Goal: Use online tool/utility: Use online tool/utility

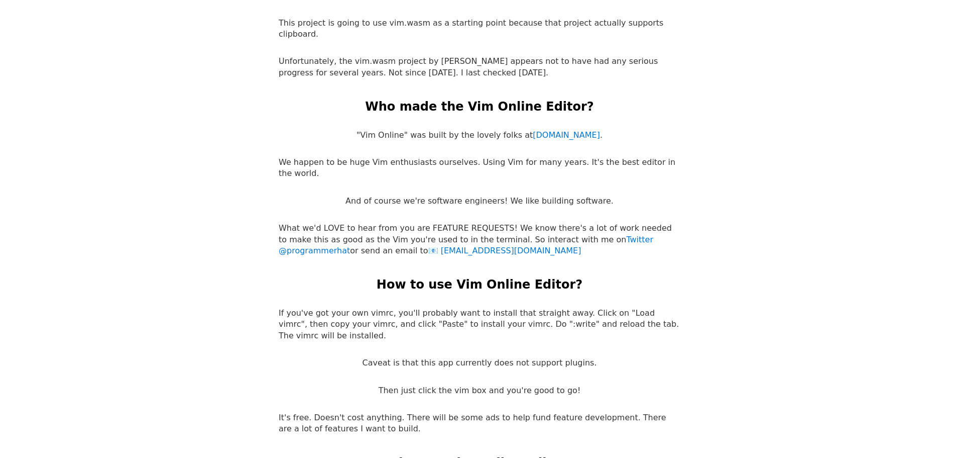
scroll to position [1910, 0]
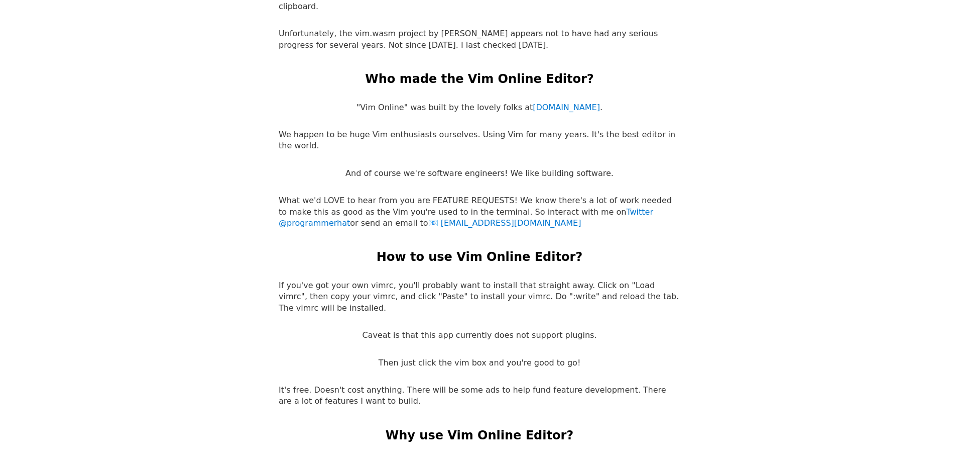
drag, startPoint x: 713, startPoint y: 189, endPoint x: 731, endPoint y: 308, distance: 121.0
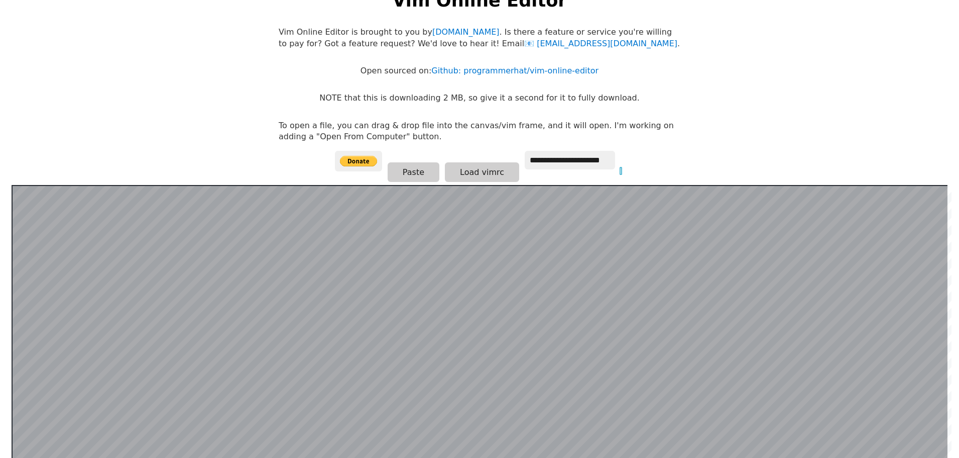
scroll to position [100, 0]
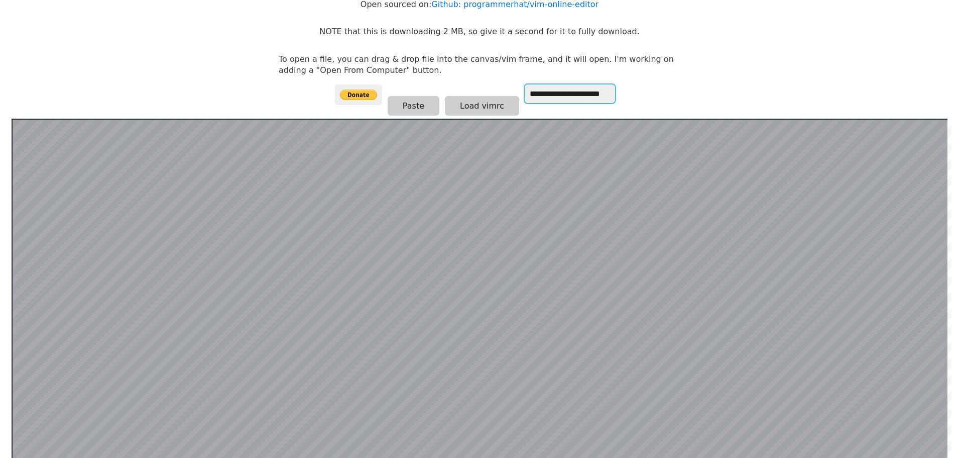
click at [570, 96] on input "**********" at bounding box center [570, 93] width 90 height 19
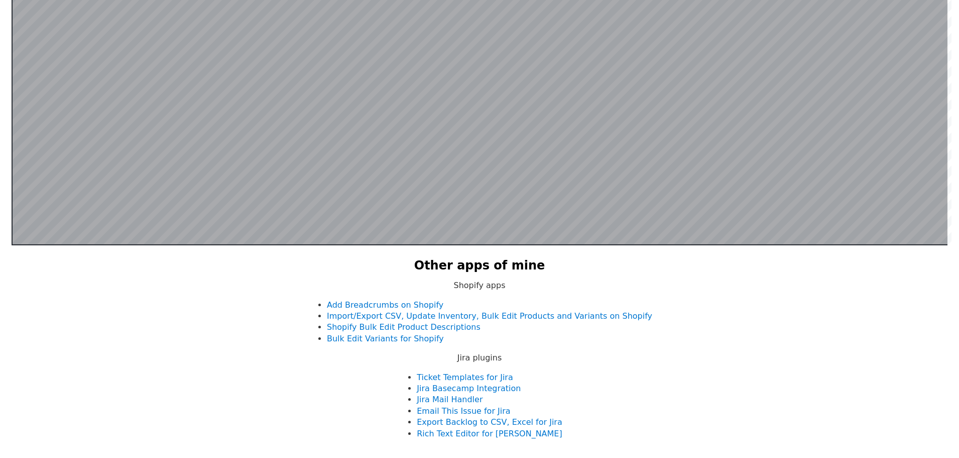
scroll to position [447, 0]
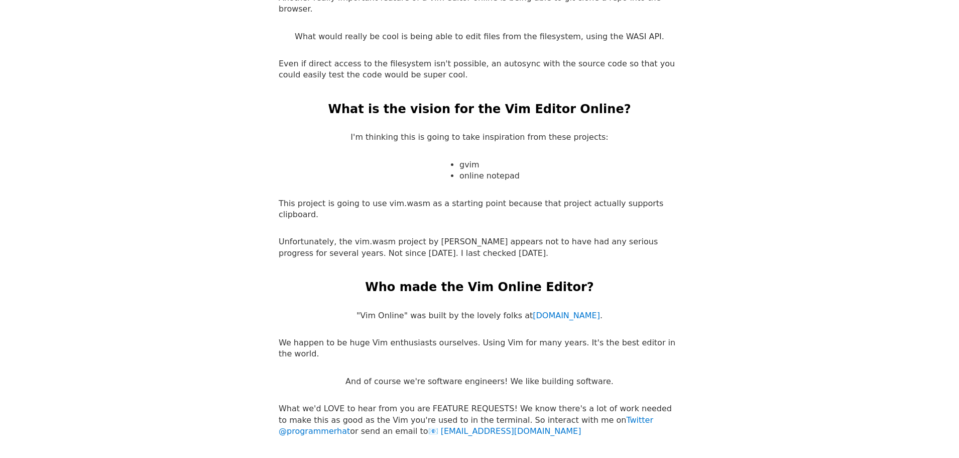
drag, startPoint x: 698, startPoint y: 189, endPoint x: 699, endPoint y: 286, distance: 97.5
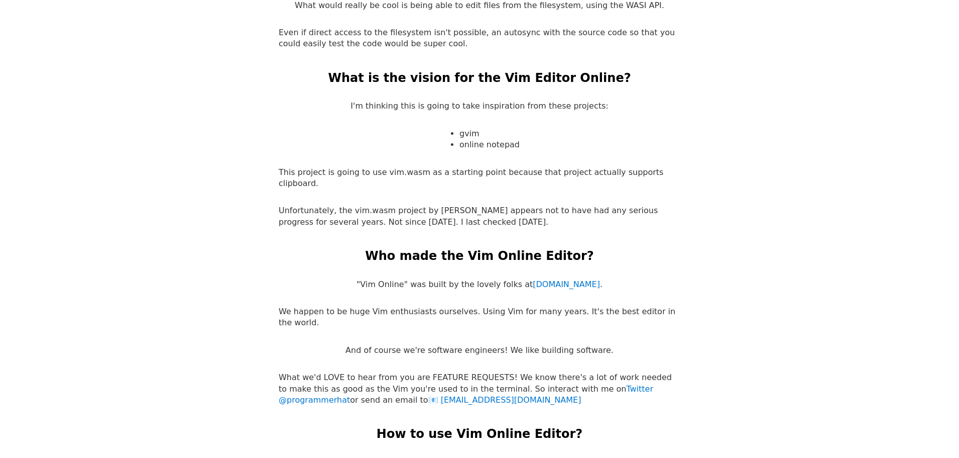
scroll to position [1714, 0]
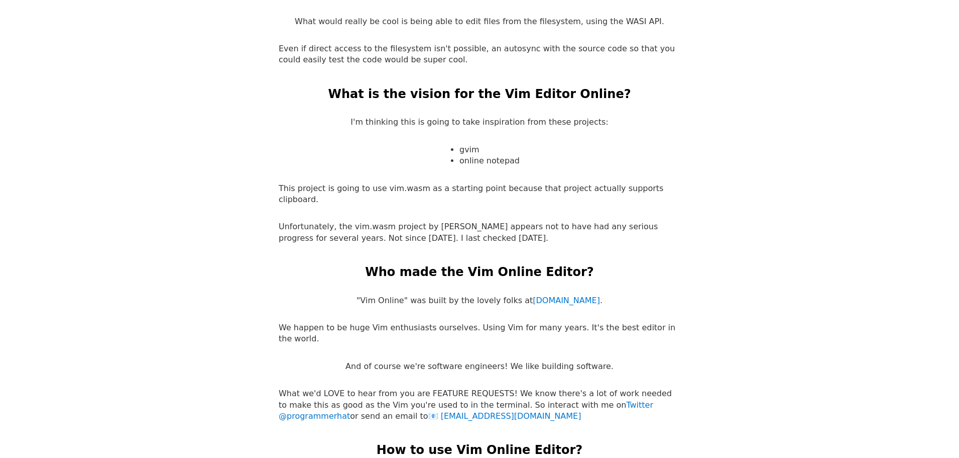
drag, startPoint x: 702, startPoint y: 248, endPoint x: 702, endPoint y: 215, distance: 32.7
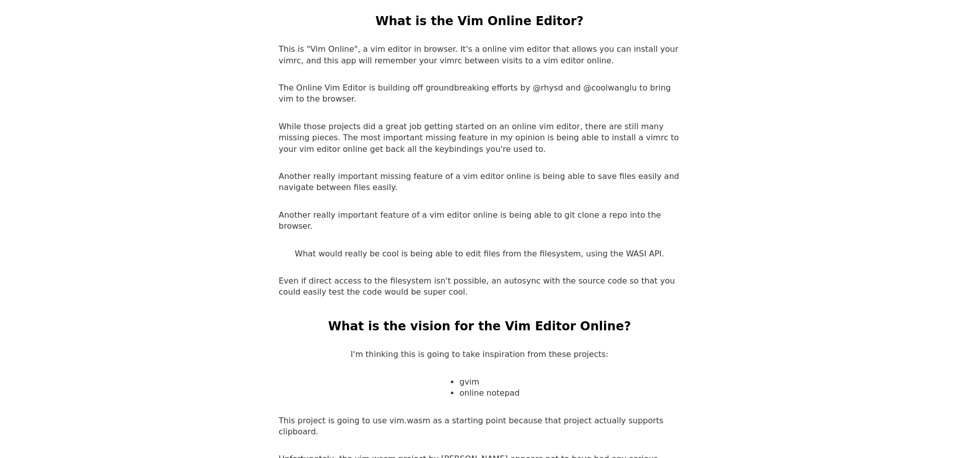
drag, startPoint x: 775, startPoint y: 264, endPoint x: 791, endPoint y: 206, distance: 60.1
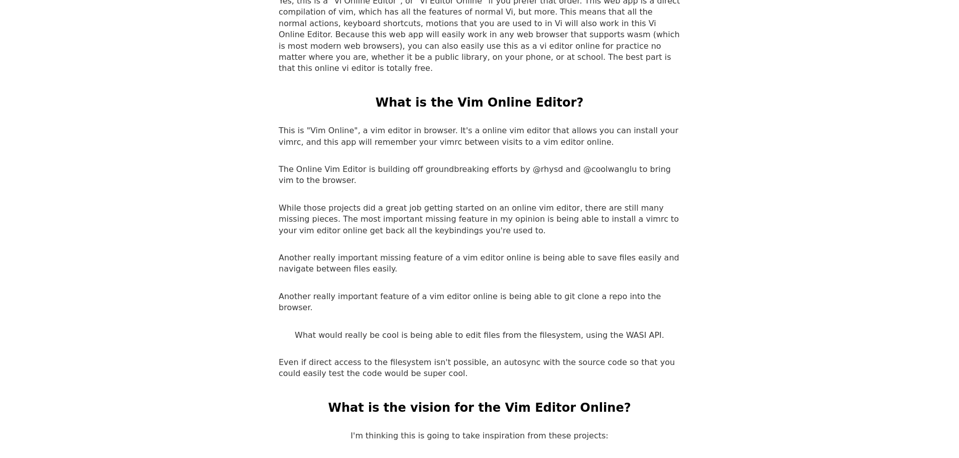
drag, startPoint x: 783, startPoint y: 240, endPoint x: 786, endPoint y: 198, distance: 41.8
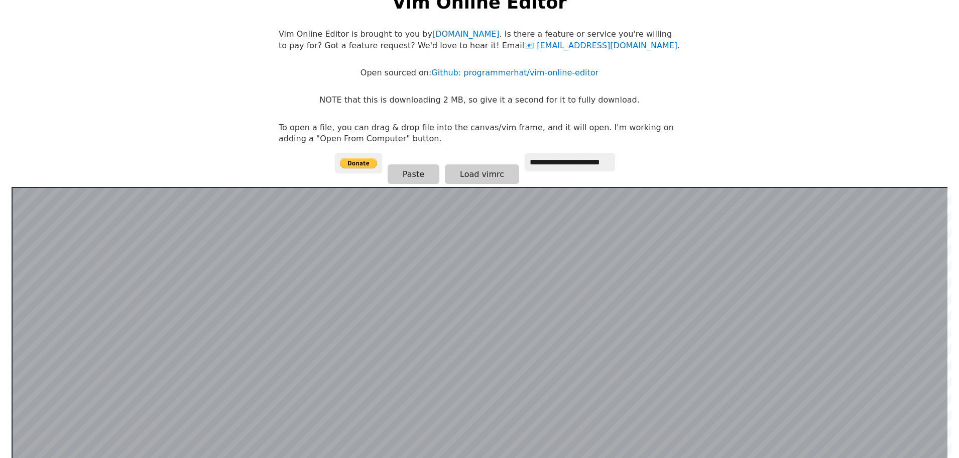
scroll to position [0, 0]
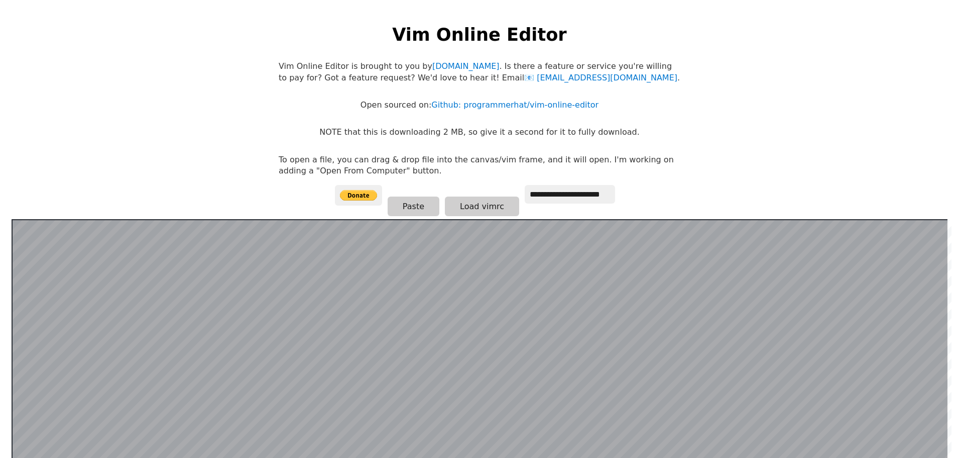
drag, startPoint x: 745, startPoint y: 295, endPoint x: 745, endPoint y: 129, distance: 166.3
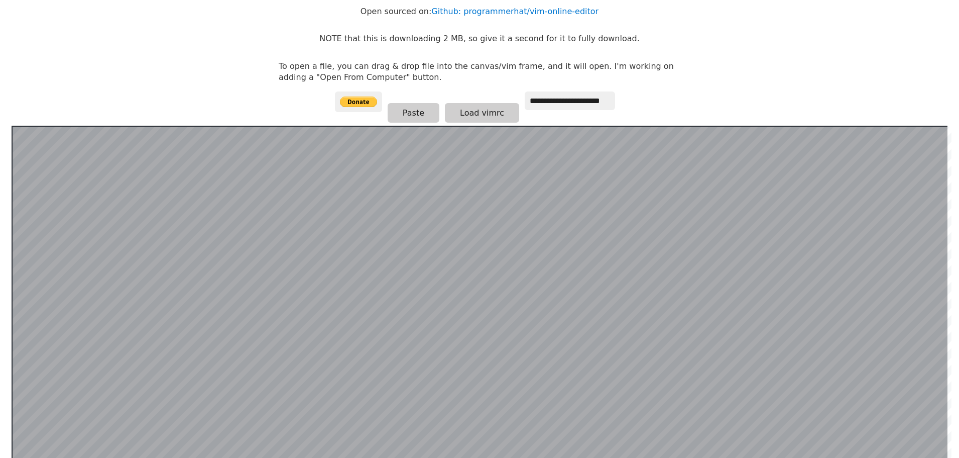
scroll to position [43, 0]
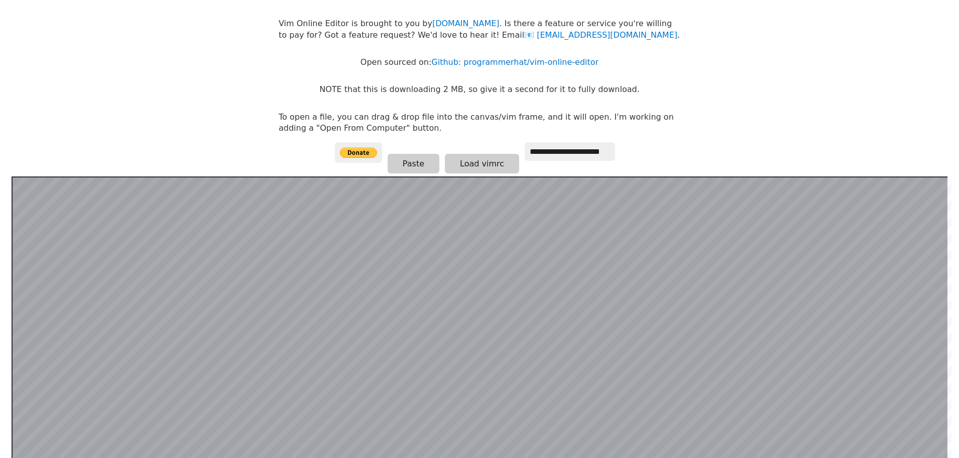
drag, startPoint x: 748, startPoint y: 150, endPoint x: 760, endPoint y: 149, distance: 12.2
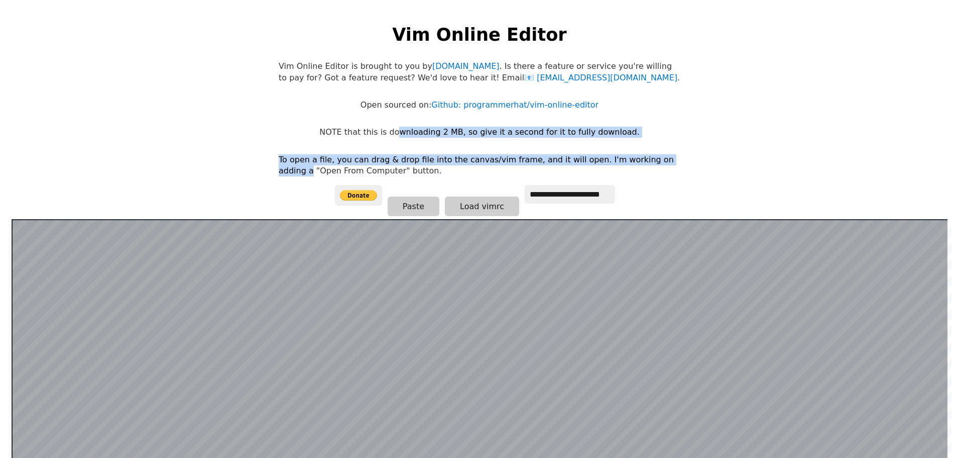
drag, startPoint x: 408, startPoint y: 128, endPoint x: 690, endPoint y: 133, distance: 281.9
click at [673, 133] on body "**********" at bounding box center [480, 239] width 412 height 458
click at [736, 142] on html "**********" at bounding box center [479, 239] width 959 height 478
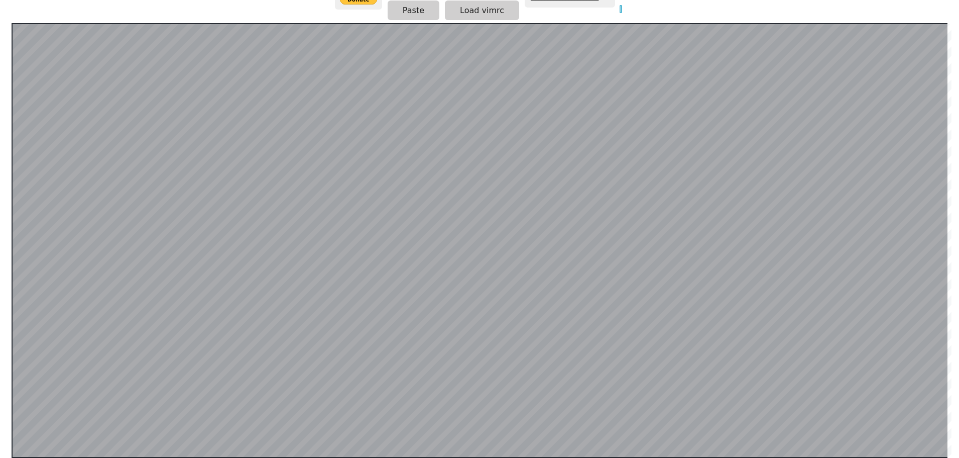
scroll to position [195, 0]
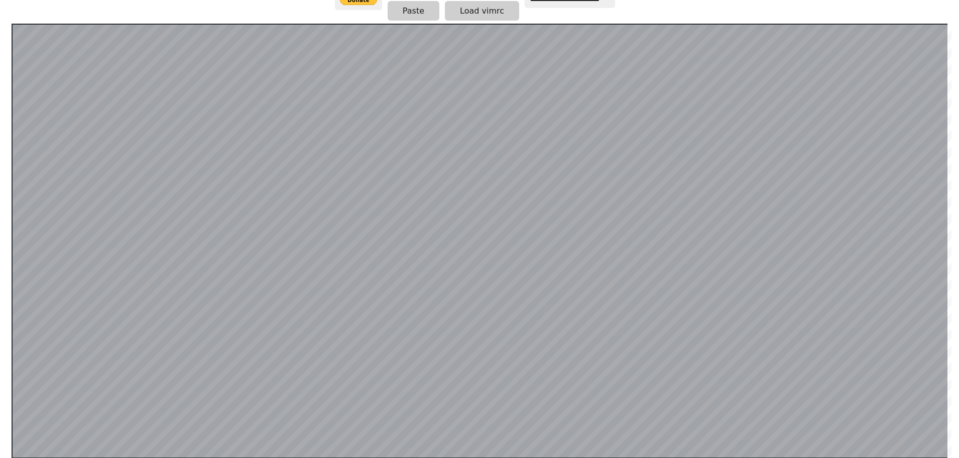
click at [0, 24] on html "**********" at bounding box center [479, 44] width 959 height 478
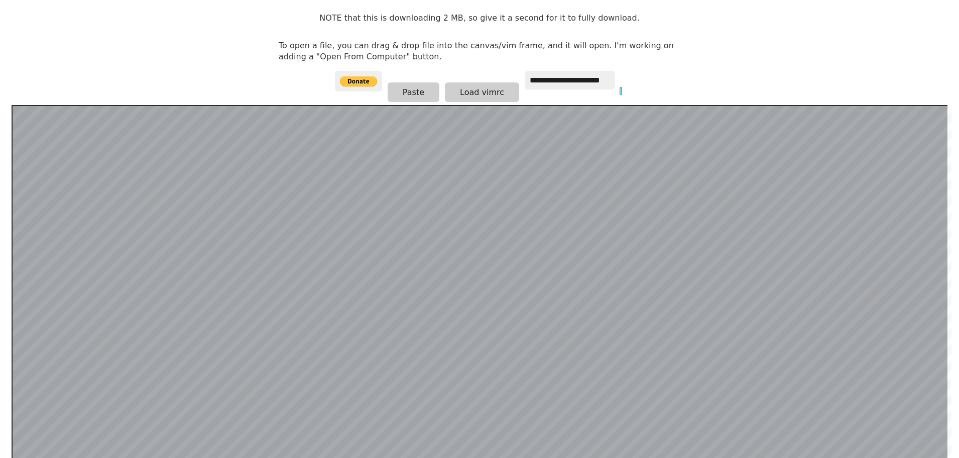
scroll to position [112, 0]
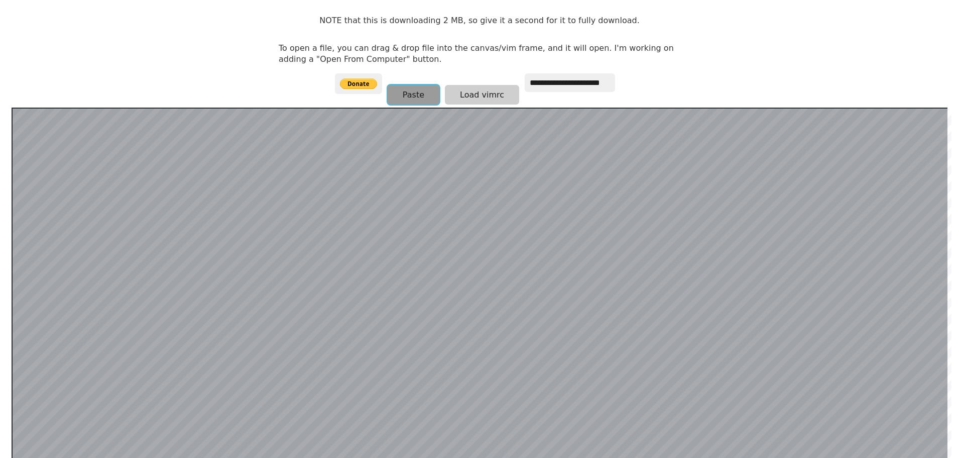
click at [412, 87] on button "Paste" at bounding box center [414, 95] width 52 height 20
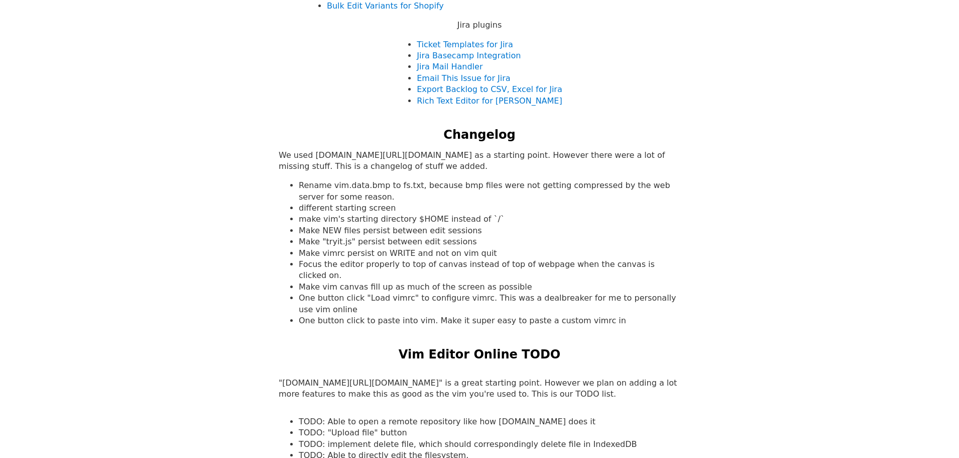
scroll to position [754, 0]
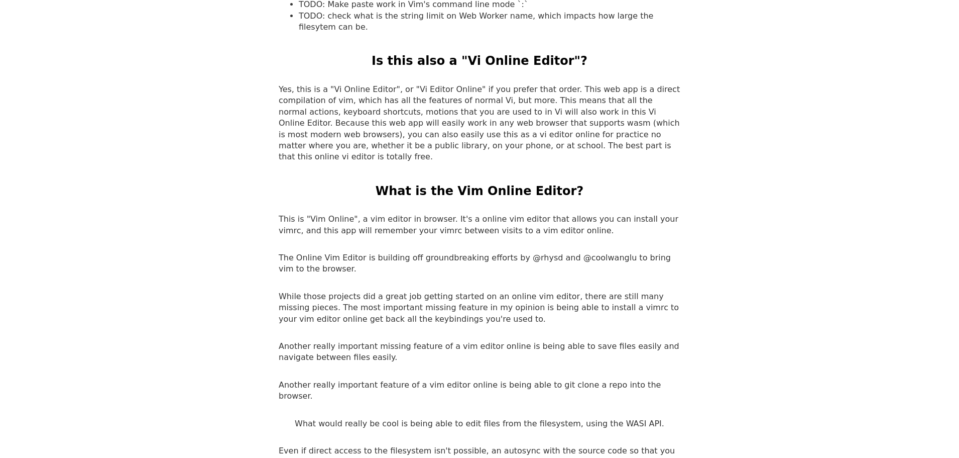
scroll to position [0, 0]
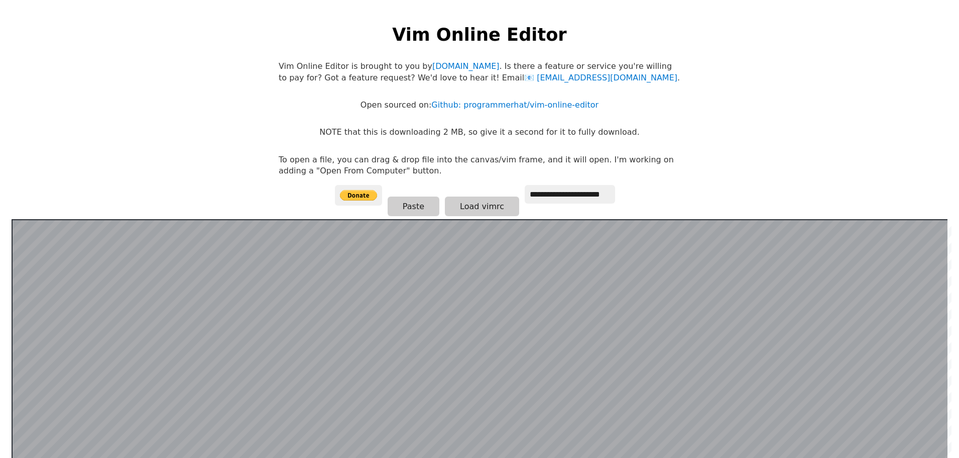
drag, startPoint x: 731, startPoint y: 287, endPoint x: 743, endPoint y: 81, distance: 206.8
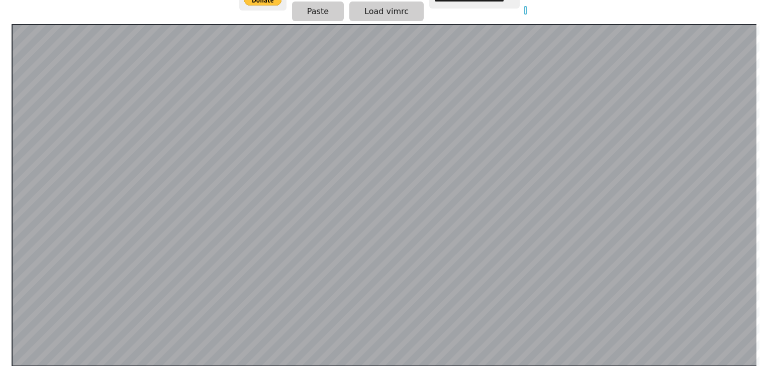
scroll to position [0, 18]
type input "******"
